Goal: Information Seeking & Learning: Learn about a topic

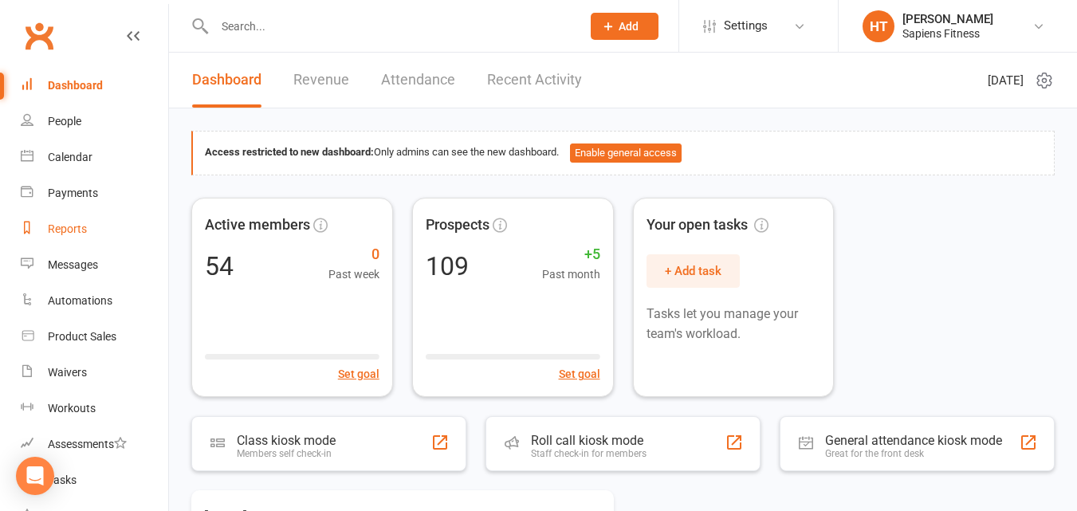
click at [65, 234] on div "Reports" at bounding box center [67, 228] width 39 height 13
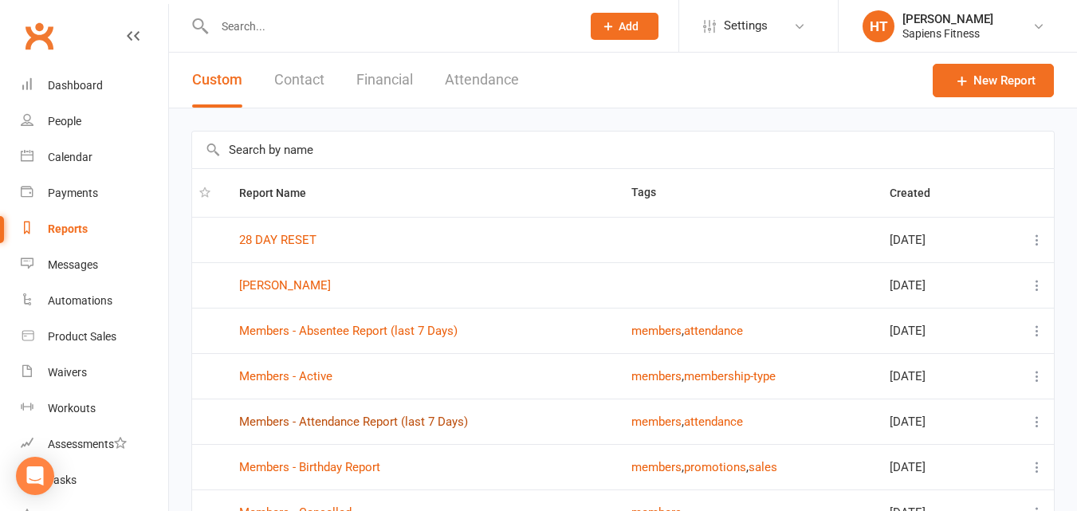
click at [414, 418] on link "Members - Attendance Report (last 7 Days)" at bounding box center [353, 421] width 229 height 14
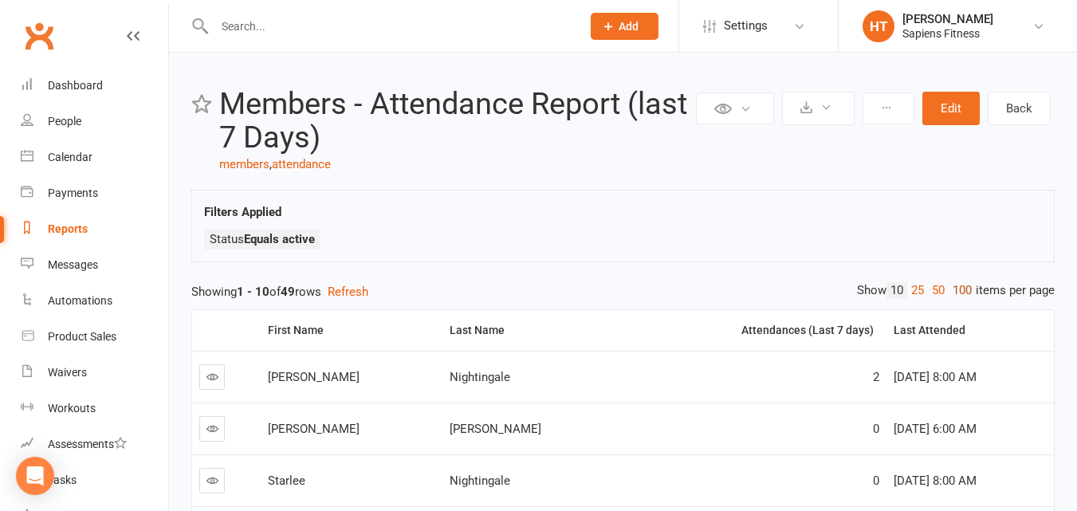
click at [964, 290] on link "100" at bounding box center [962, 290] width 27 height 17
click at [740, 333] on div "Attendances (Last 7 days)" at bounding box center [753, 330] width 242 height 12
click at [52, 122] on div "People" at bounding box center [64, 121] width 33 height 13
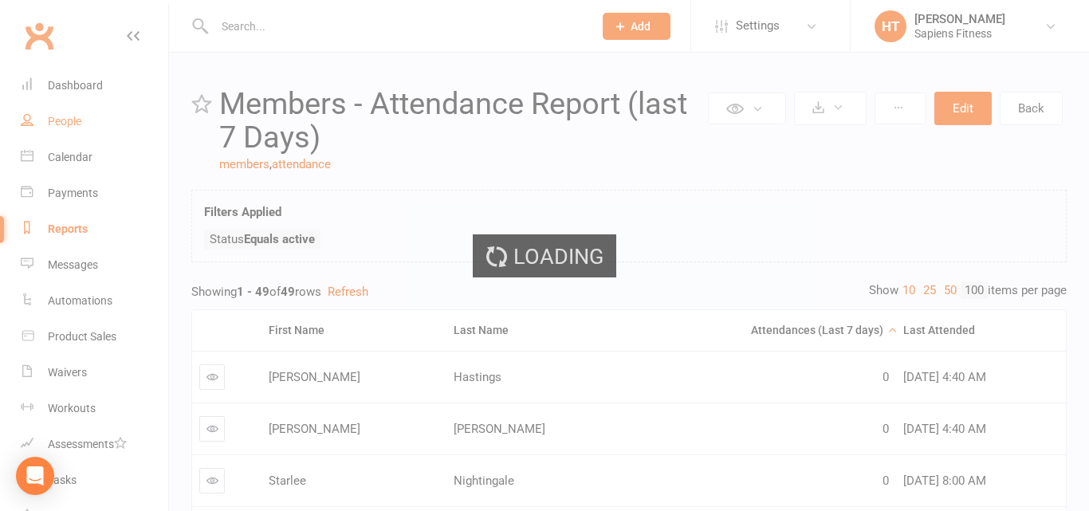
select select "100"
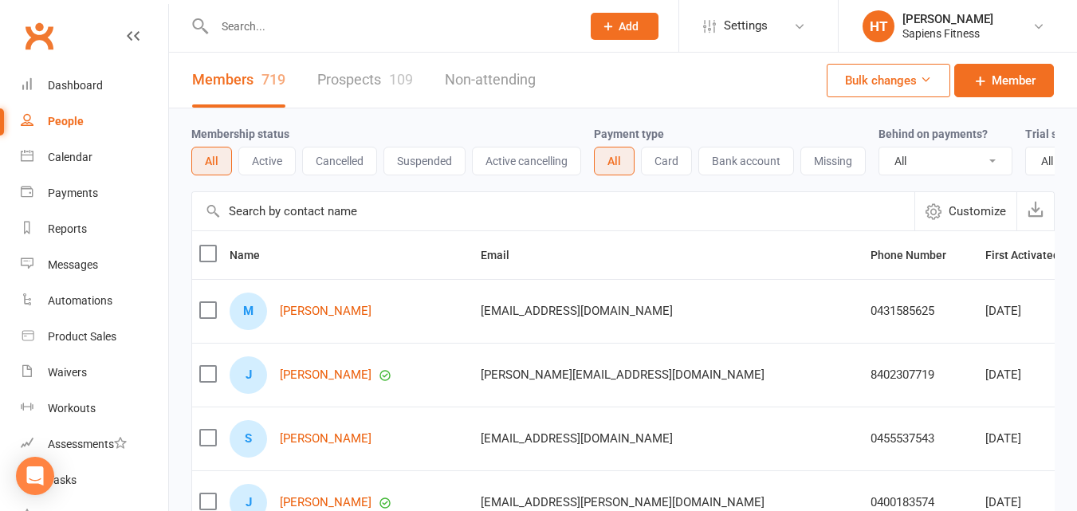
click at [337, 158] on button "Cancelled" at bounding box center [339, 161] width 75 height 29
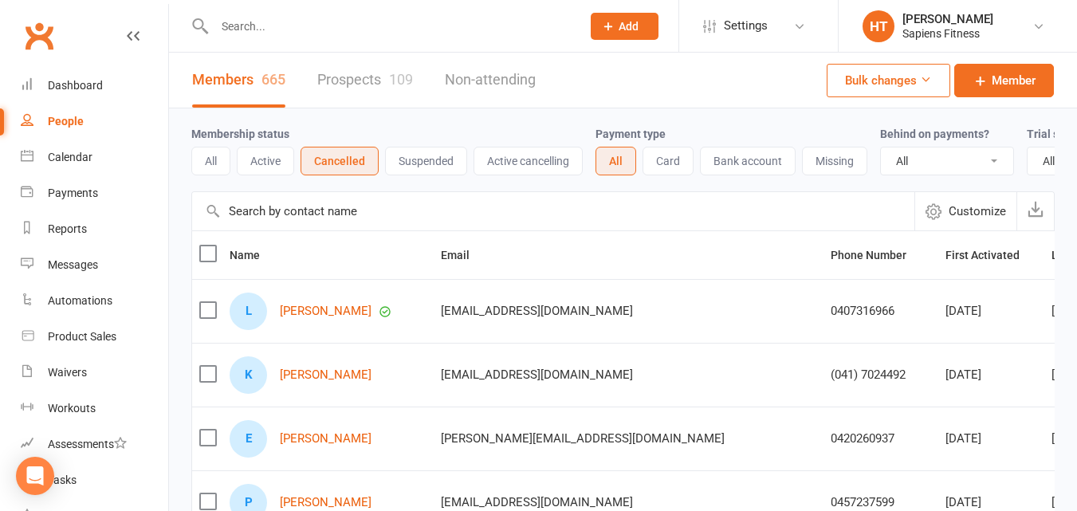
click at [1051, 261] on span "Last Attended" at bounding box center [1095, 255] width 89 height 13
click at [0, 0] on div "Loading" at bounding box center [0, 0] width 0 height 0
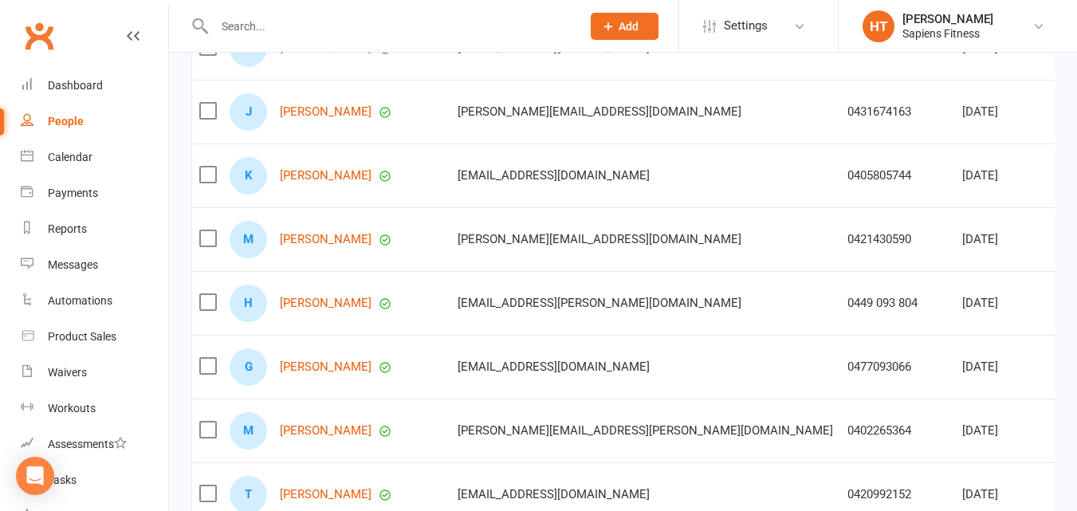
scroll to position [2916, 0]
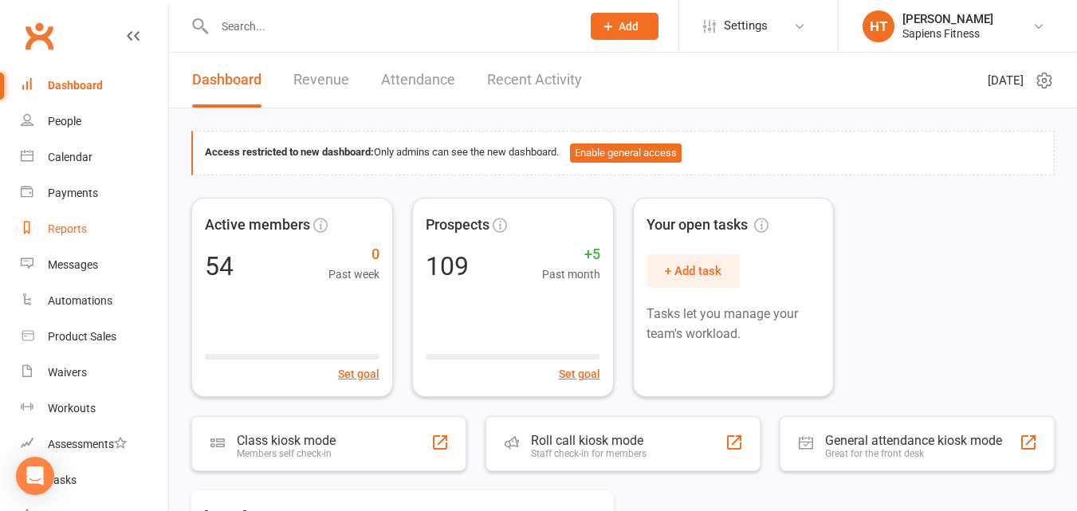
click at [66, 232] on div "Reports" at bounding box center [67, 228] width 39 height 13
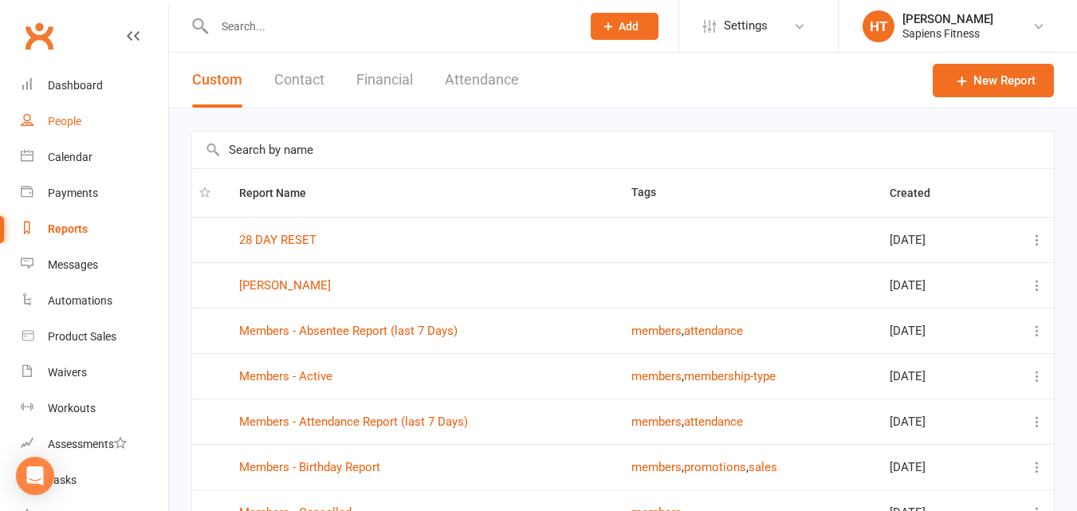
click at [53, 113] on link "People" at bounding box center [94, 122] width 147 height 36
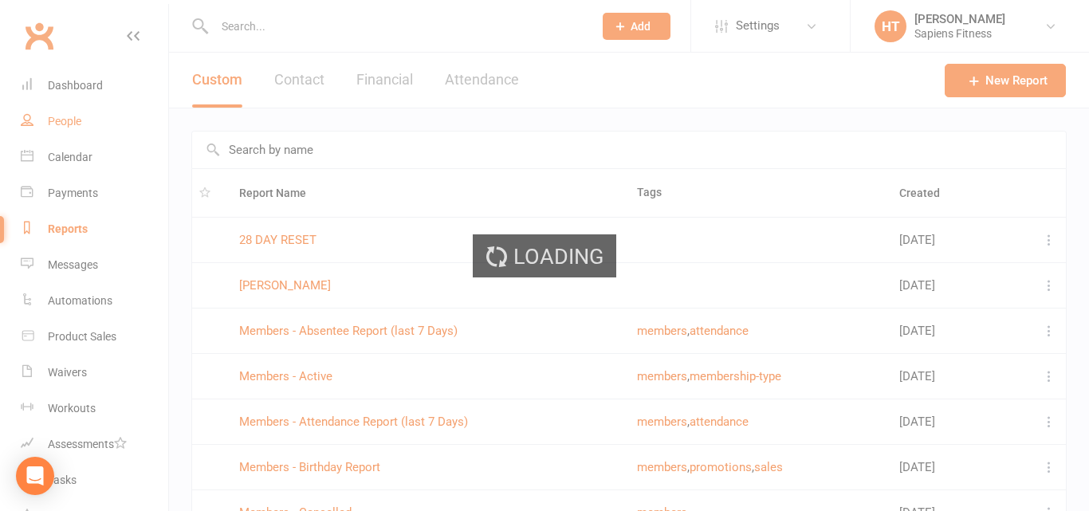
select select "100"
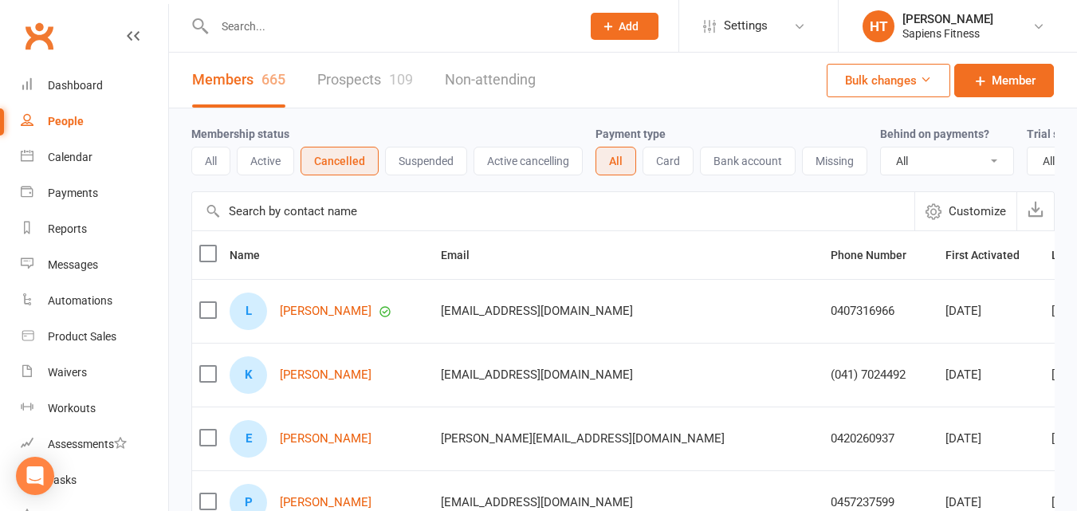
click at [1051, 261] on span "Last Attended" at bounding box center [1095, 255] width 89 height 13
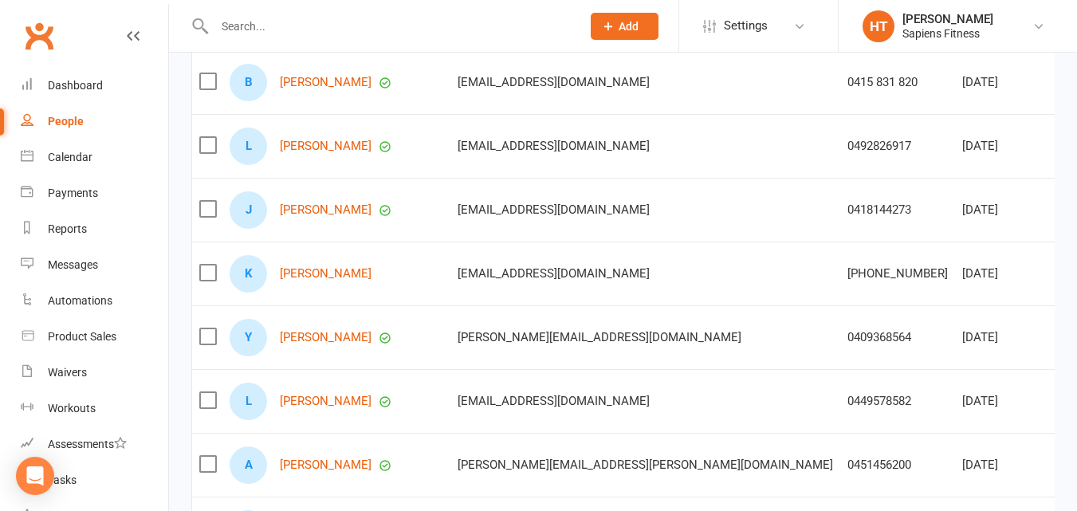
scroll to position [5172, 0]
